Goal: Entertainment & Leisure: Consume media (video, audio)

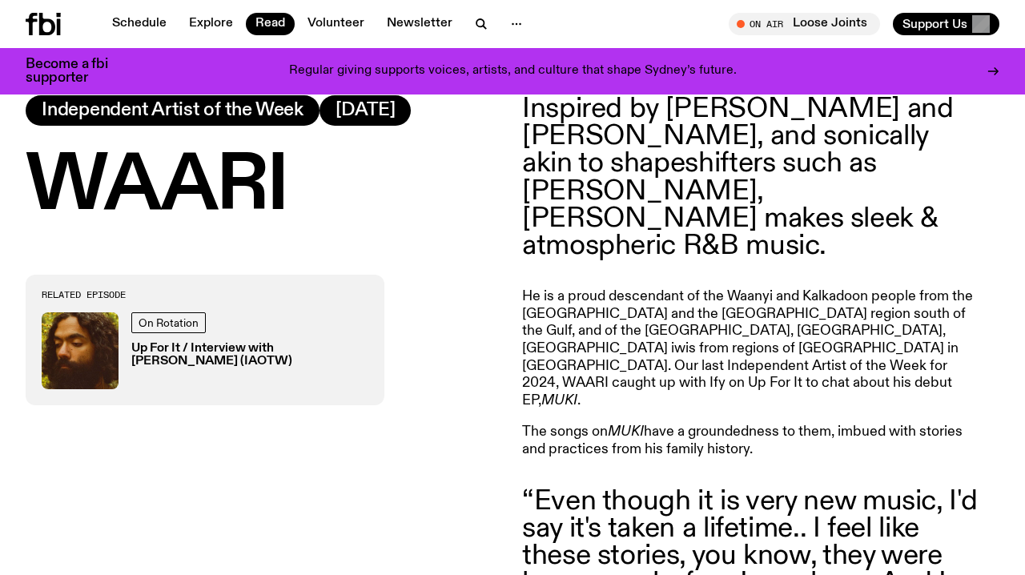
scroll to position [679, 0]
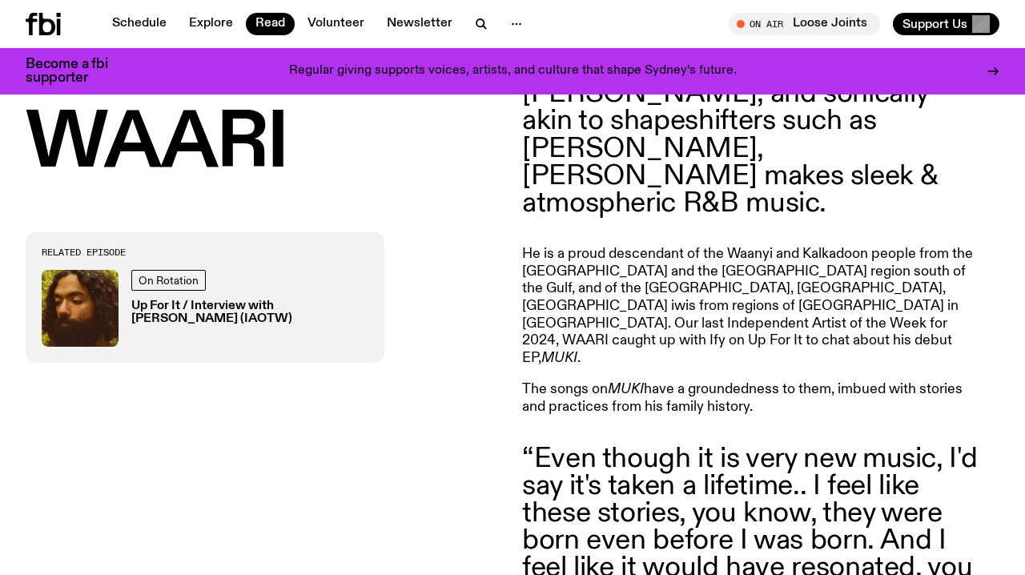
click at [207, 316] on h3 "Up For It / Interview with [PERSON_NAME] (IAOTW)" at bounding box center [249, 312] width 237 height 24
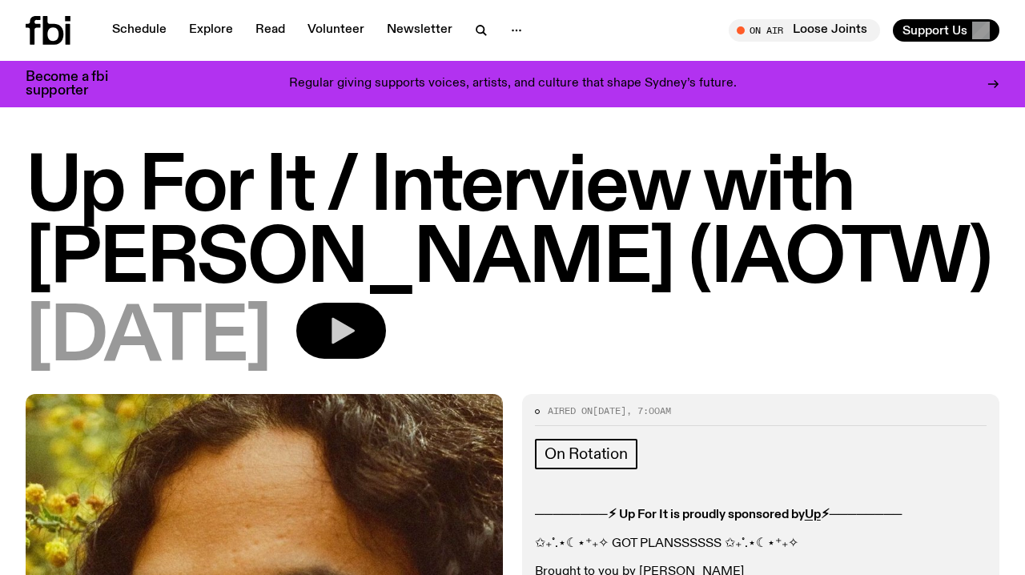
click at [357, 344] on icon "button" at bounding box center [341, 331] width 32 height 32
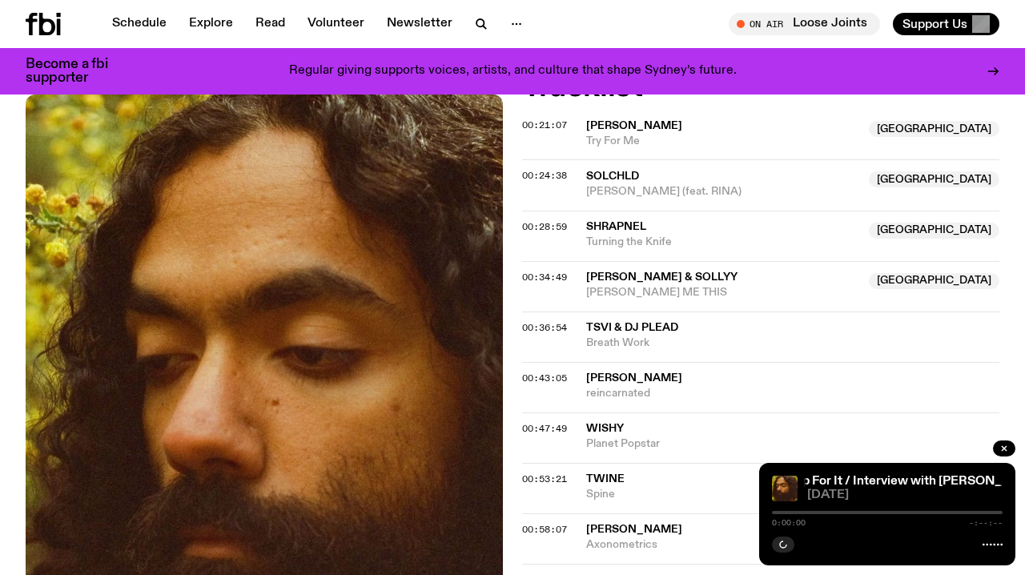
scroll to position [727, 0]
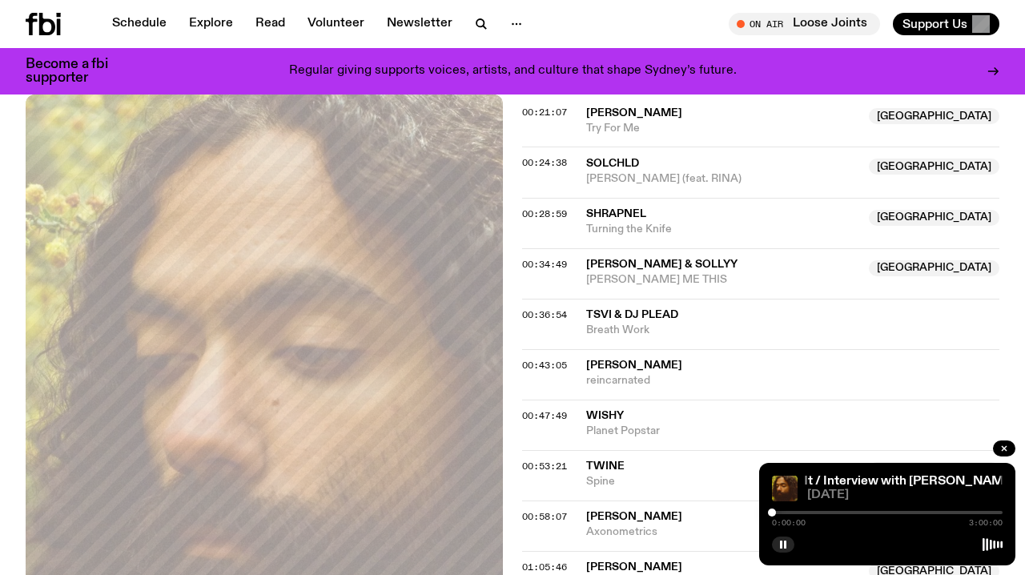
click at [867, 512] on div at bounding box center [887, 512] width 231 height 3
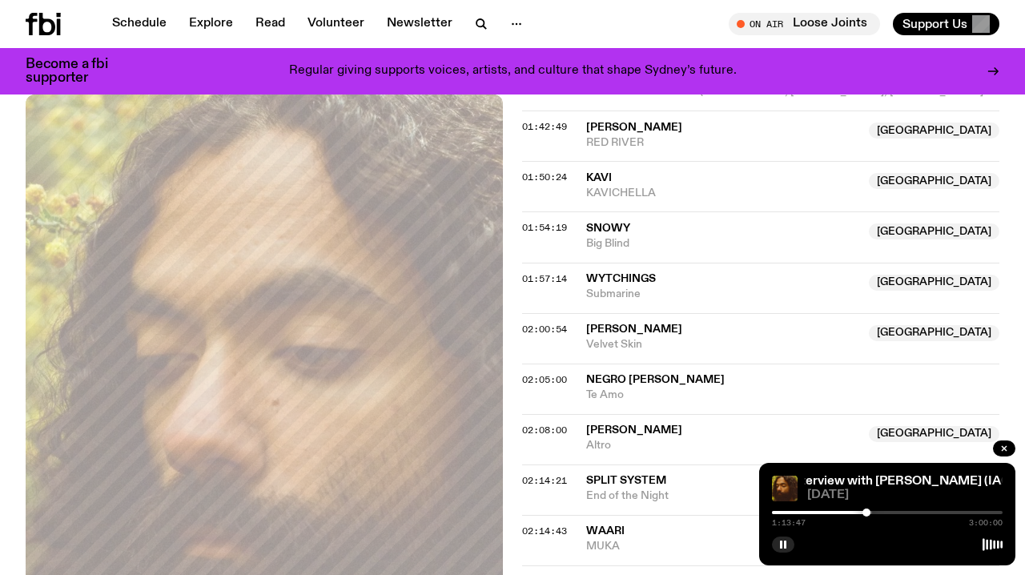
scroll to position [1893, 0]
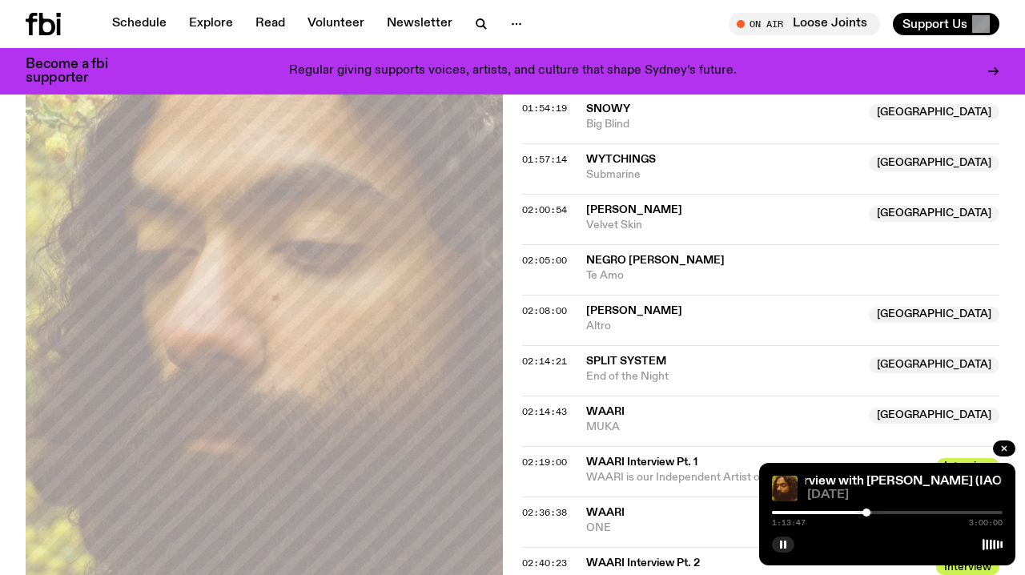
click at [614, 420] on span "MUKA" at bounding box center [722, 427] width 273 height 15
click at [651, 405] on span "WAARI" at bounding box center [722, 412] width 273 height 15
click at [896, 512] on div at bounding box center [887, 512] width 231 height 3
click at [920, 507] on div "Up For It / Interview with [PERSON_NAME] (IAOTW) Up For It / Interview with WAA…" at bounding box center [887, 514] width 256 height 103
click at [931, 512] on div at bounding box center [887, 512] width 231 height 3
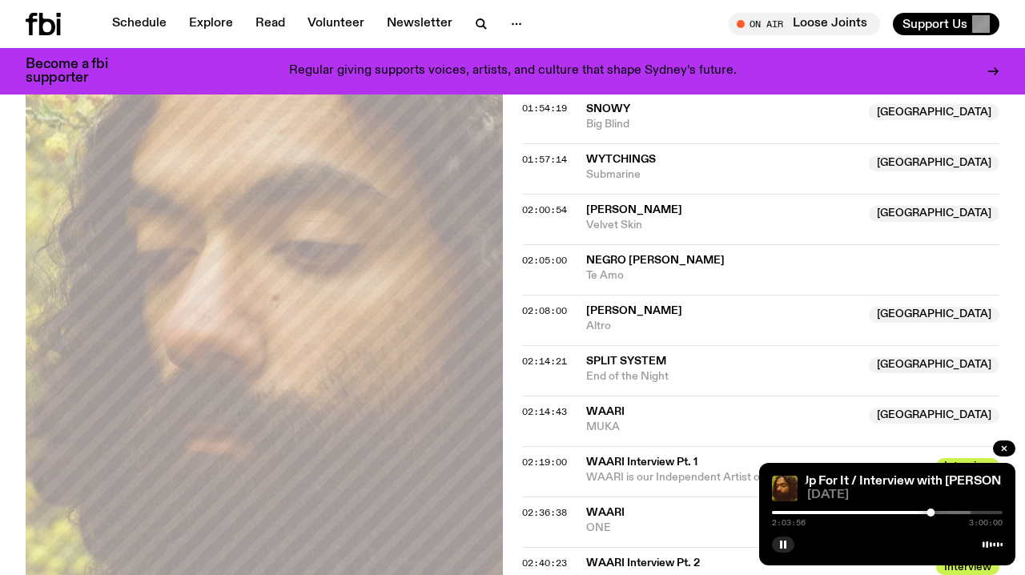
click at [936, 513] on div at bounding box center [856, 512] width 231 height 3
click at [943, 513] on div at bounding box center [858, 512] width 231 height 3
click at [951, 511] on div at bounding box center [862, 512] width 231 height 3
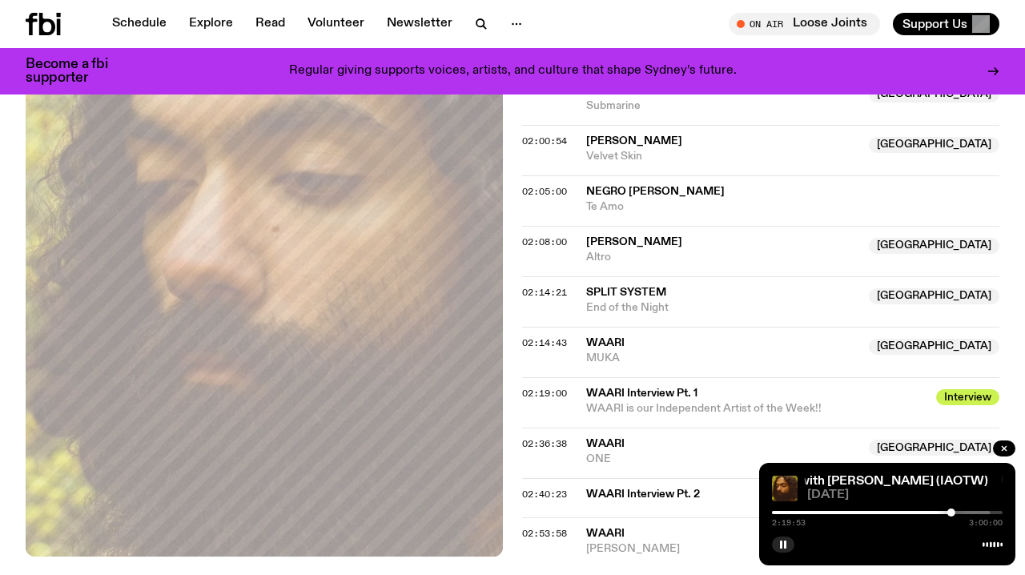
scroll to position [1935, 0]
